Goal: Task Accomplishment & Management: Manage account settings

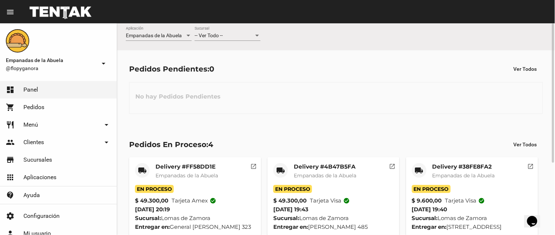
click at [255, 35] on div at bounding box center [257, 36] width 7 height 6
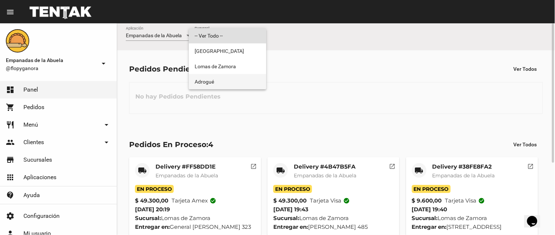
drag, startPoint x: 250, startPoint y: 76, endPoint x: 451, endPoint y: 49, distance: 202.4
click at [251, 76] on span "Adrogué" at bounding box center [227, 81] width 66 height 15
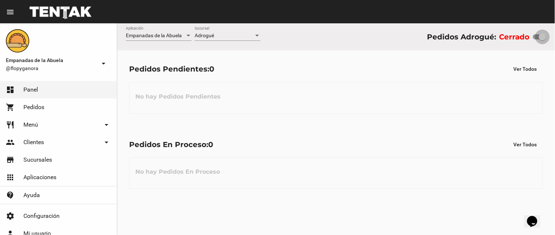
drag, startPoint x: 544, startPoint y: 35, endPoint x: 554, endPoint y: 30, distance: 11.3
click at [553, 33] on div "Empanadas de la Abuela Aplicación Adrogué Sucursal Pedidos Adrogué: Cerrado" at bounding box center [336, 36] width 438 height 27
checkbox input "true"
click at [257, 34] on div at bounding box center [257, 36] width 7 height 6
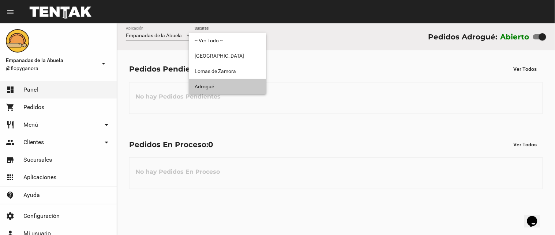
click at [233, 80] on span "Adrogué" at bounding box center [227, 86] width 66 height 15
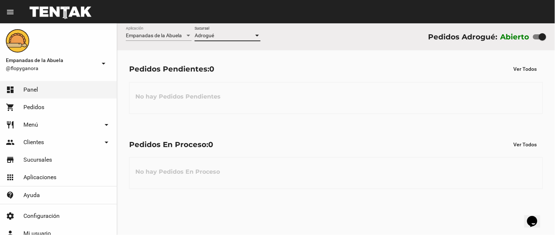
click at [257, 36] on div at bounding box center [257, 36] width 4 height 2
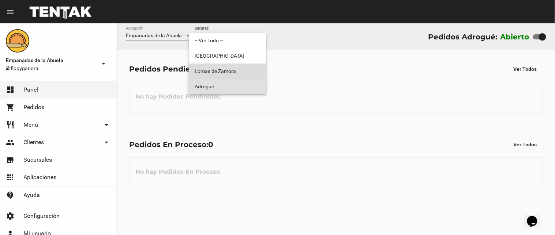
click at [238, 73] on span "Lomas de Zamora" at bounding box center [227, 71] width 66 height 15
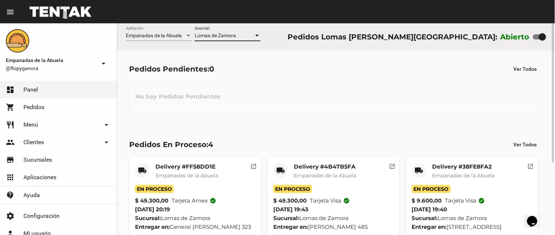
click at [255, 34] on div at bounding box center [257, 36] width 7 height 6
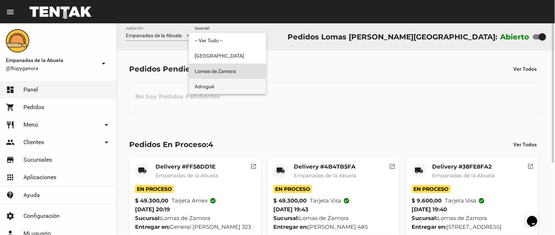
click at [247, 83] on span "Adrogué" at bounding box center [227, 86] width 66 height 15
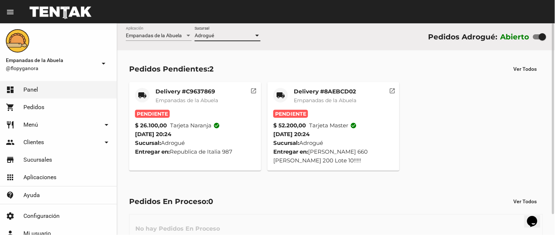
click at [320, 92] on mat-card-title "Delivery #8AEBCD02" at bounding box center [325, 91] width 63 height 7
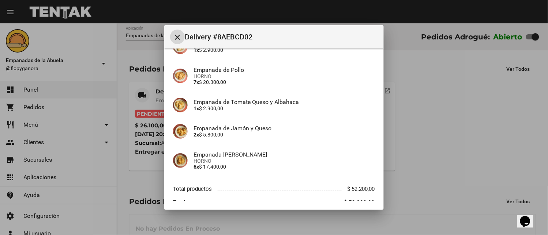
scroll to position [150, 0]
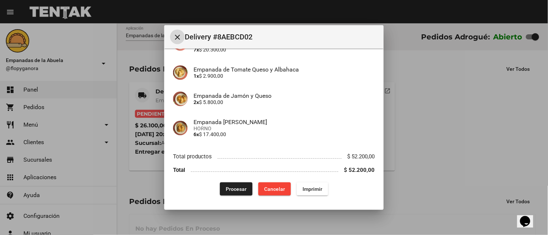
click at [302, 189] on span "Imprimir" at bounding box center [312, 189] width 20 height 6
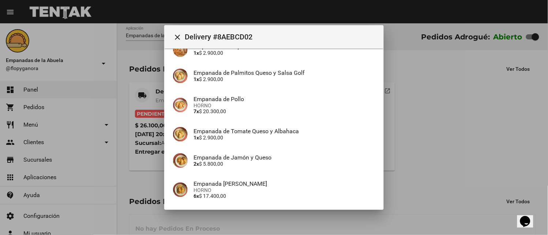
scroll to position [150, 0]
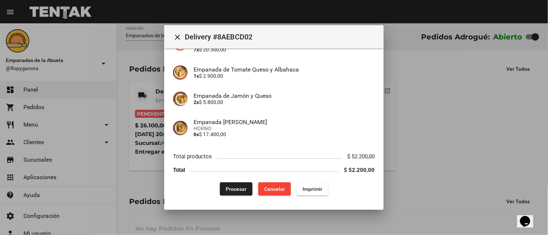
click at [234, 188] on span "Procesar" at bounding box center [236, 189] width 21 height 6
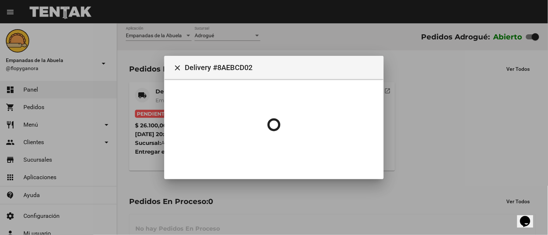
scroll to position [0, 0]
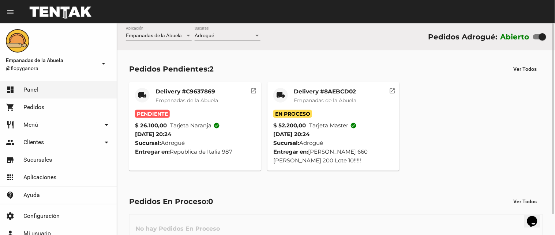
click at [185, 92] on mat-card-title "Delivery #C9637869" at bounding box center [186, 91] width 63 height 7
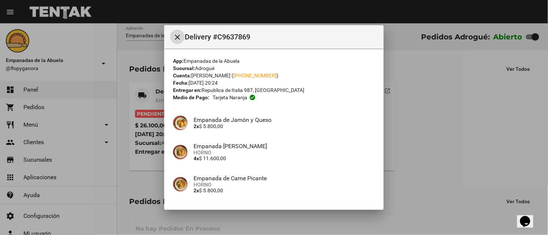
scroll to position [88, 0]
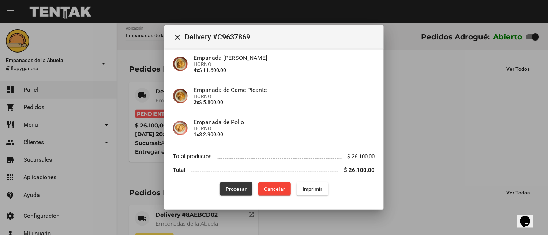
click at [243, 187] on button "Procesar" at bounding box center [236, 189] width 33 height 13
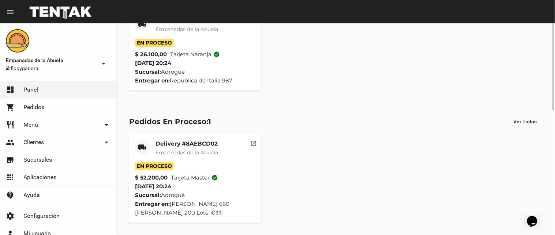
scroll to position [0, 0]
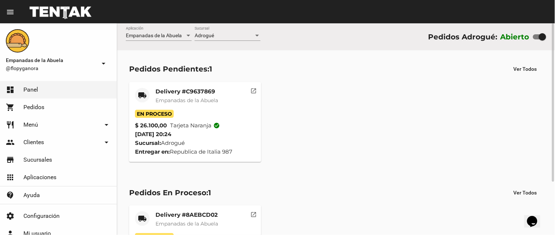
click at [254, 88] on mat-icon "open_in_new" at bounding box center [253, 90] width 7 height 7
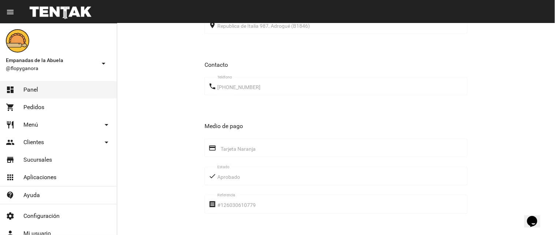
scroll to position [400, 0]
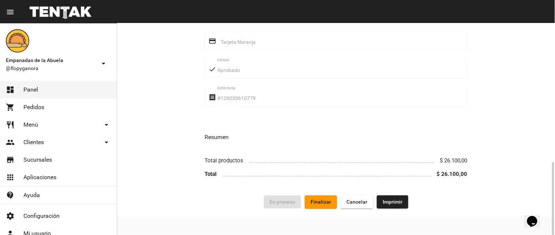
click at [393, 203] on span "Imprimir" at bounding box center [392, 202] width 20 height 6
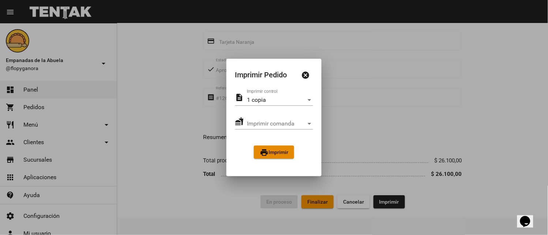
click at [270, 152] on span "print Imprimir" at bounding box center [274, 153] width 29 height 6
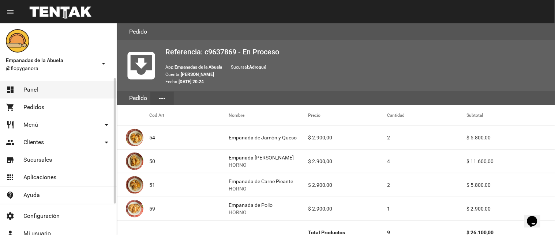
click at [55, 91] on link "dashboard Panel" at bounding box center [58, 90] width 117 height 18
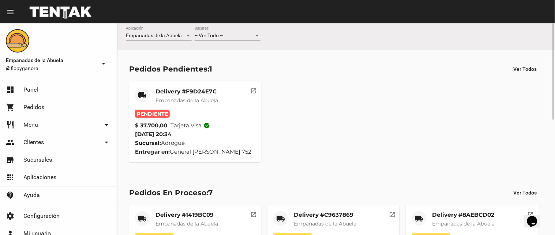
click at [196, 88] on mat-card-title "Delivery #F9D24E7C" at bounding box center [186, 91] width 63 height 7
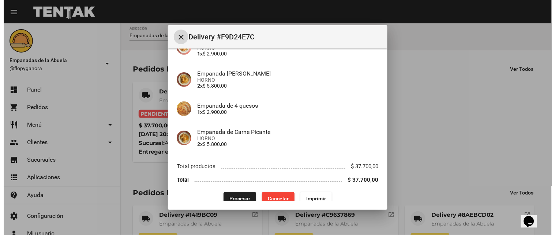
scroll to position [194, 0]
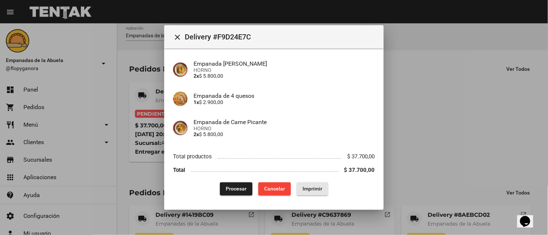
click at [312, 191] on span "Imprimir" at bounding box center [312, 189] width 20 height 6
click at [226, 188] on span "Procesar" at bounding box center [236, 189] width 21 height 6
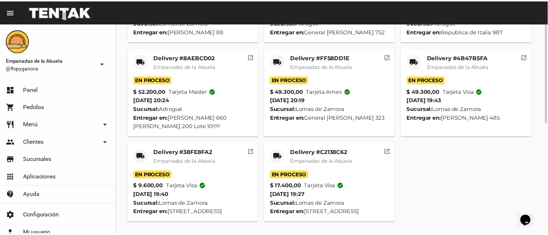
scroll to position [50, 0]
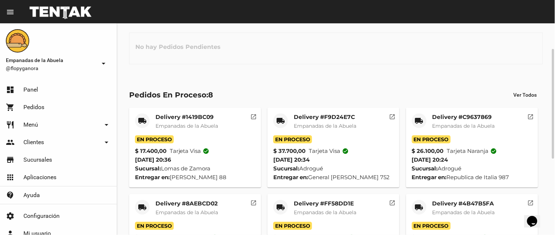
click at [330, 118] on mat-card-title "Delivery #F9D24E7C" at bounding box center [325, 117] width 63 height 7
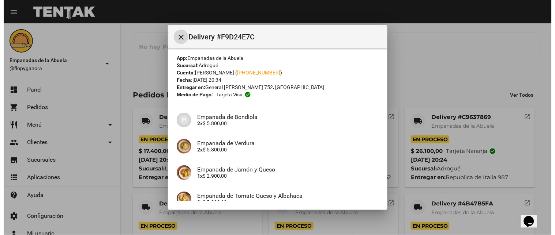
scroll to position [0, 0]
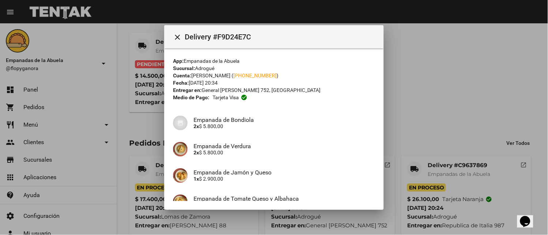
click at [83, 77] on div at bounding box center [274, 117] width 548 height 235
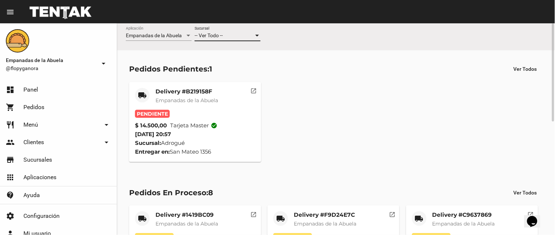
click at [257, 34] on div at bounding box center [257, 36] width 7 height 6
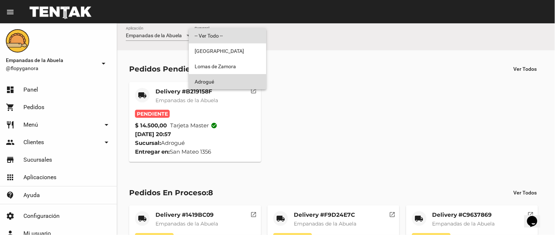
click at [221, 78] on span "Adrogué" at bounding box center [227, 81] width 66 height 15
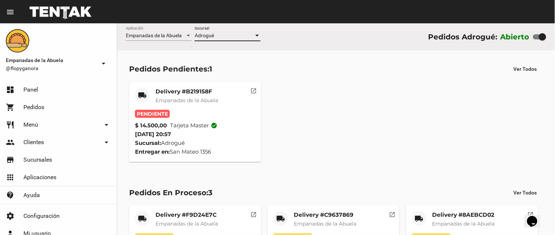
click at [188, 92] on mat-card-title "Delivery #B219158F" at bounding box center [186, 91] width 63 height 7
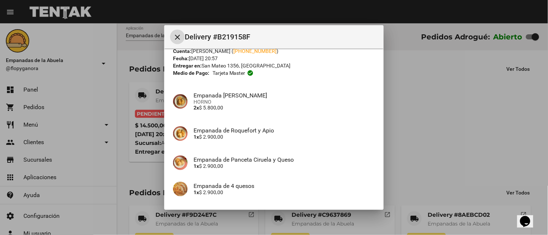
scroll to position [82, 0]
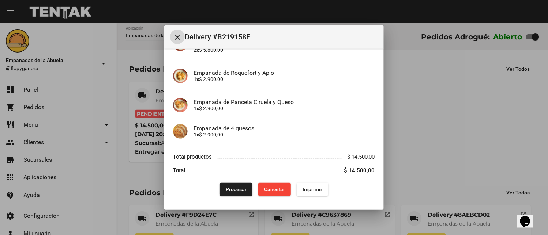
click at [302, 189] on span "Imprimir" at bounding box center [312, 190] width 20 height 6
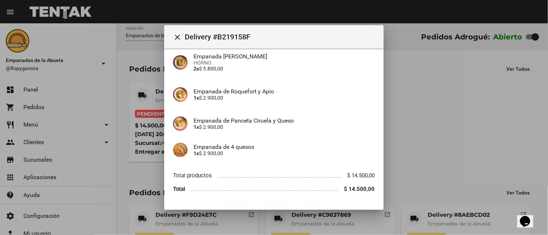
scroll to position [82, 0]
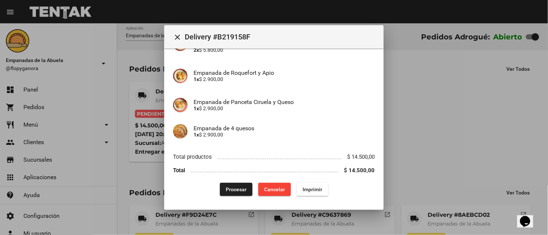
click at [242, 185] on button "Procesar" at bounding box center [236, 189] width 33 height 13
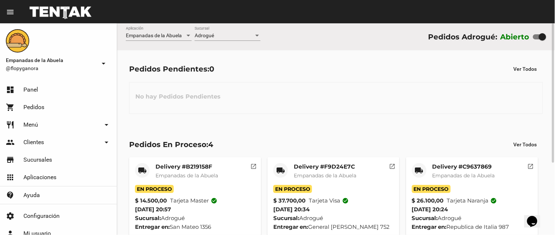
scroll to position [110, 0]
